Goal: Check status

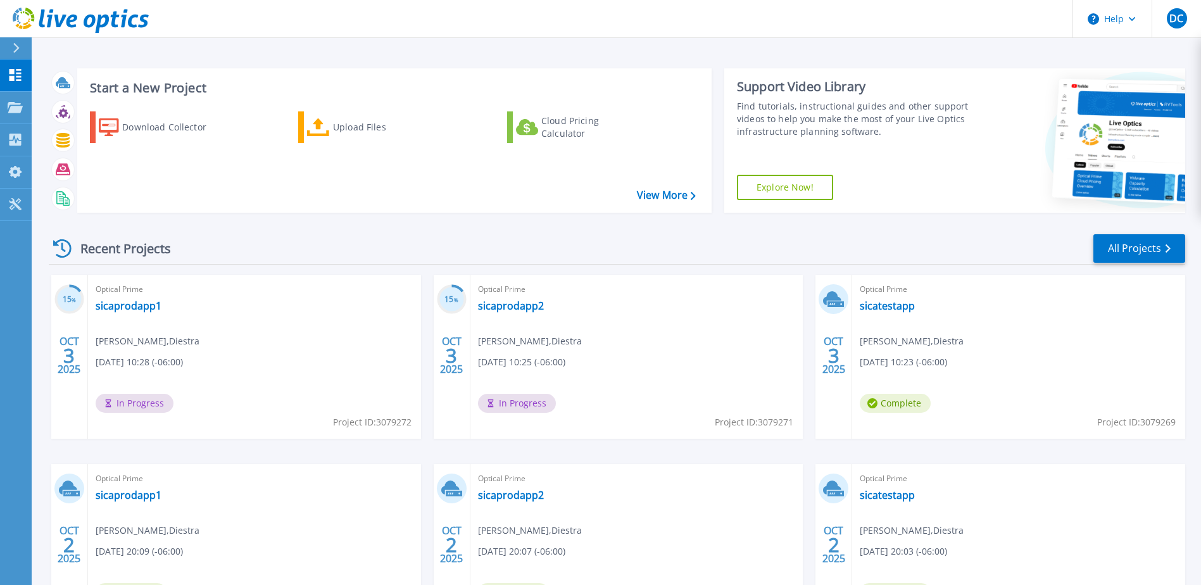
scroll to position [116, 0]
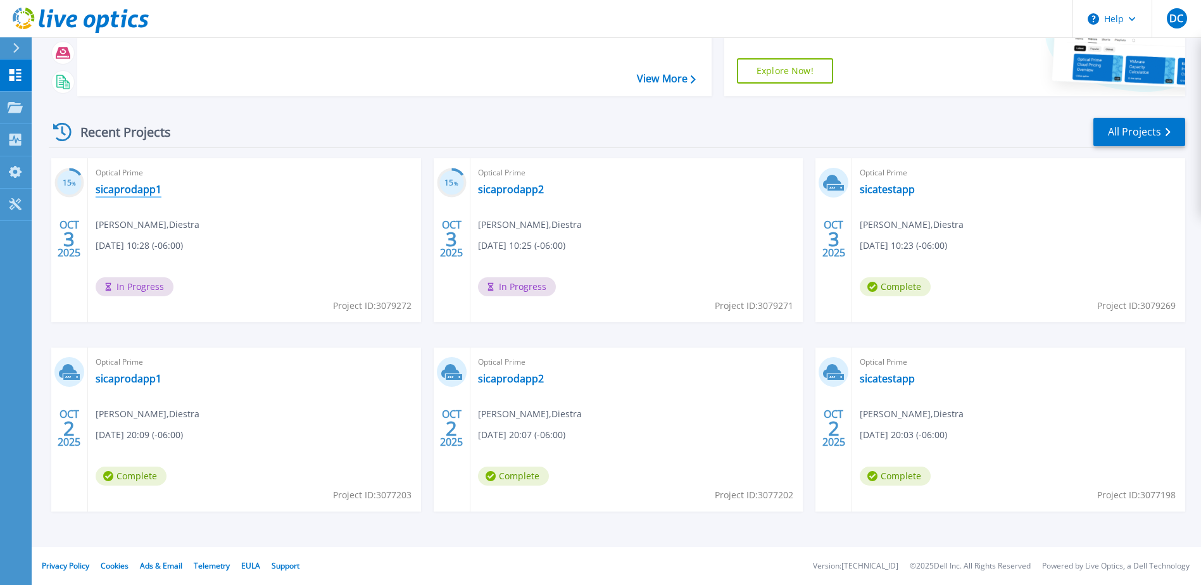
click at [125, 194] on link "sicaprodapp1" at bounding box center [129, 189] width 66 height 13
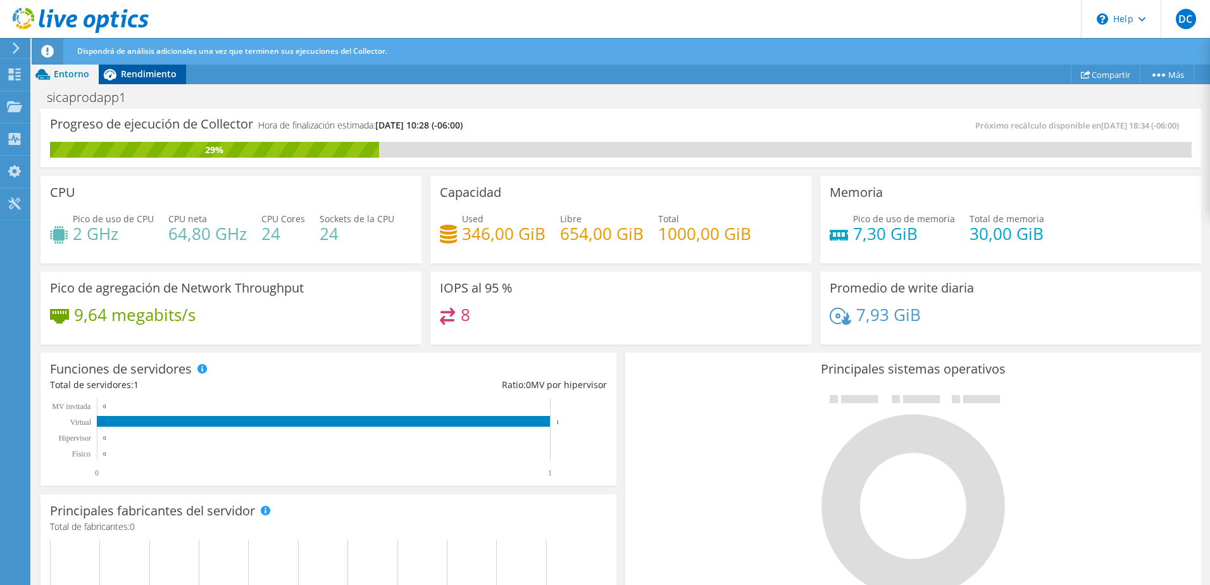
click at [152, 67] on div "Rendimiento" at bounding box center [142, 74] width 87 height 20
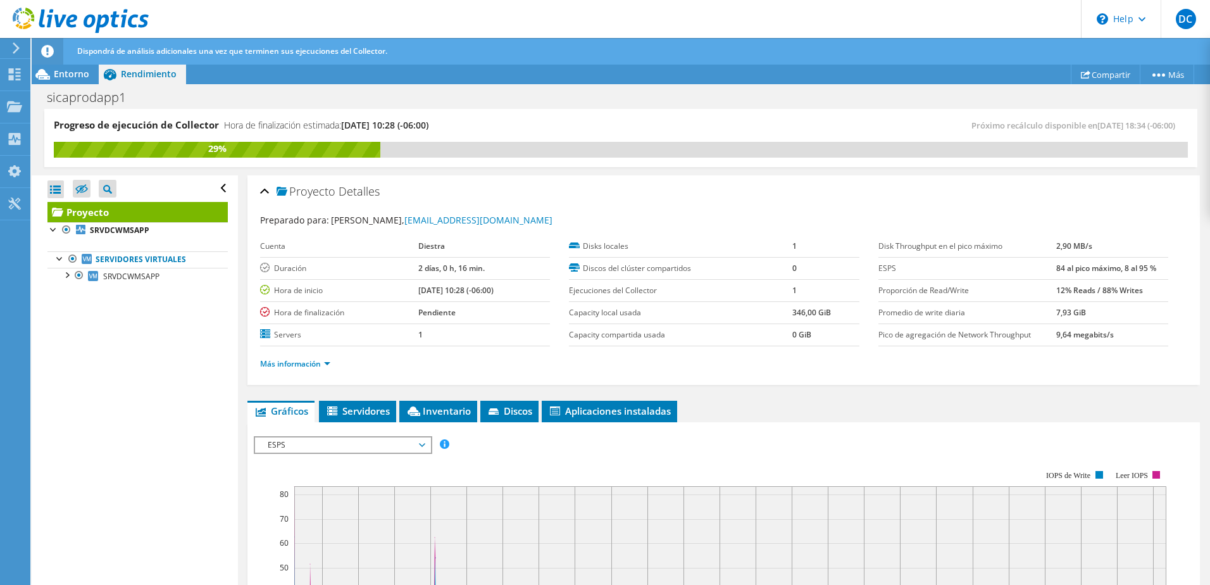
click at [397, 443] on span "ESPS" at bounding box center [342, 444] width 163 height 15
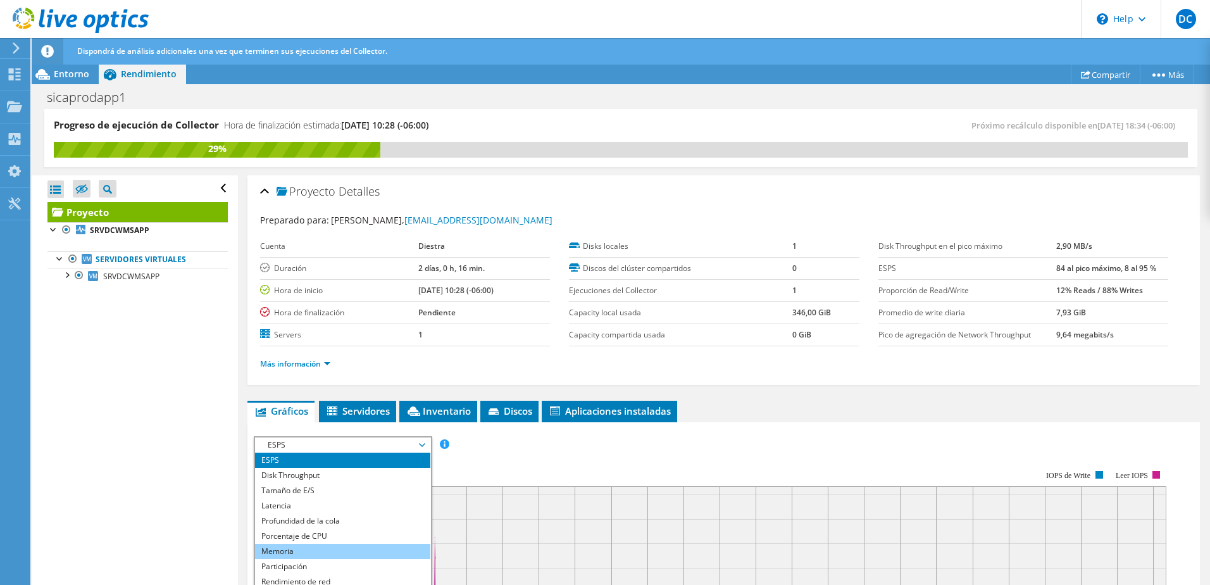
click at [311, 548] on li "Memoria" at bounding box center [342, 551] width 175 height 15
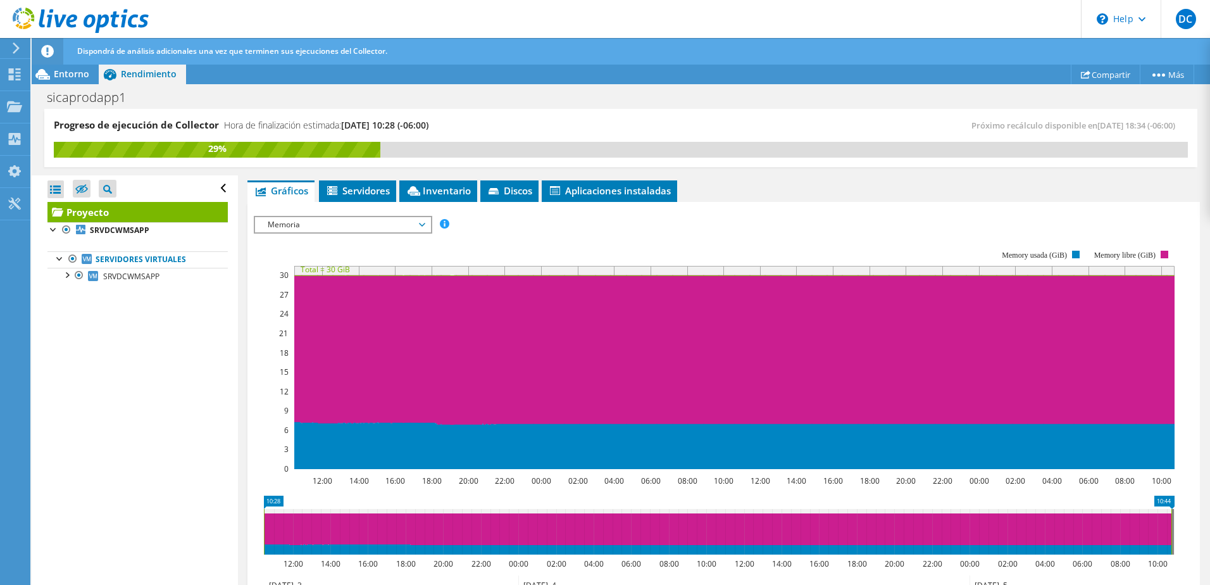
scroll to position [253, 0]
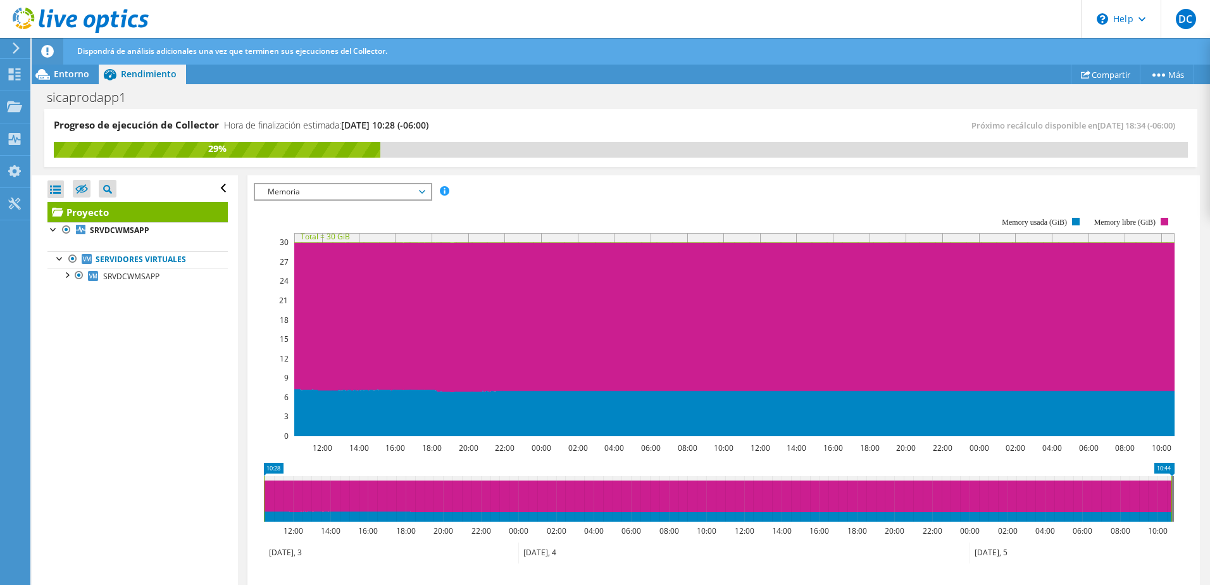
click at [381, 189] on span "Memoria" at bounding box center [342, 191] width 163 height 15
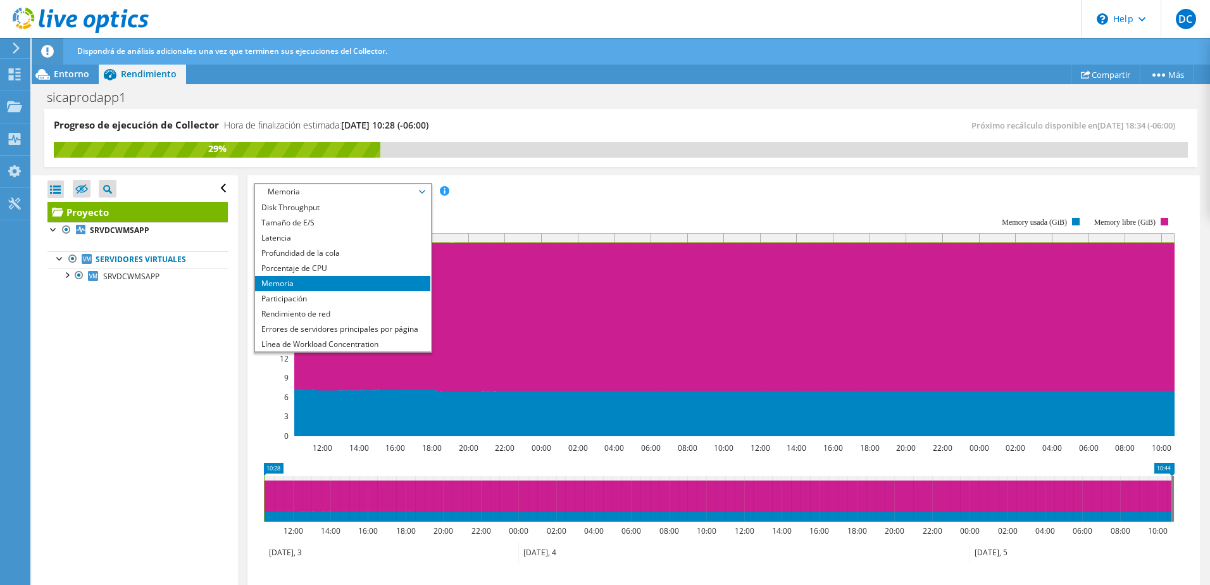
scroll to position [0, 0]
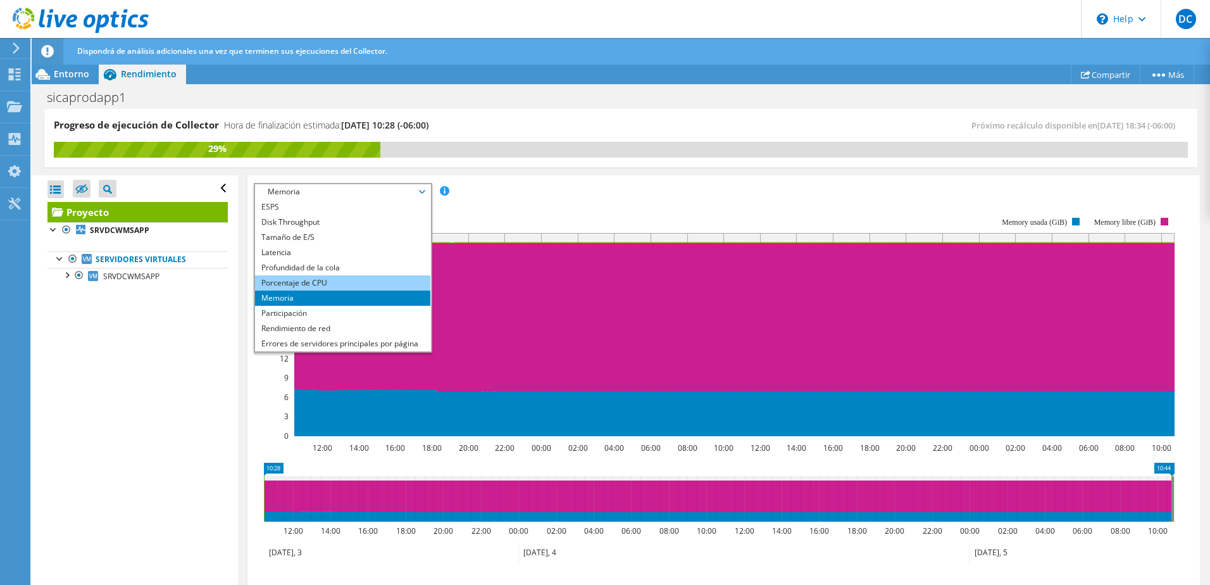
click at [316, 279] on li "Porcentaje de CPU" at bounding box center [342, 282] width 175 height 15
